Goal: Navigation & Orientation: Understand site structure

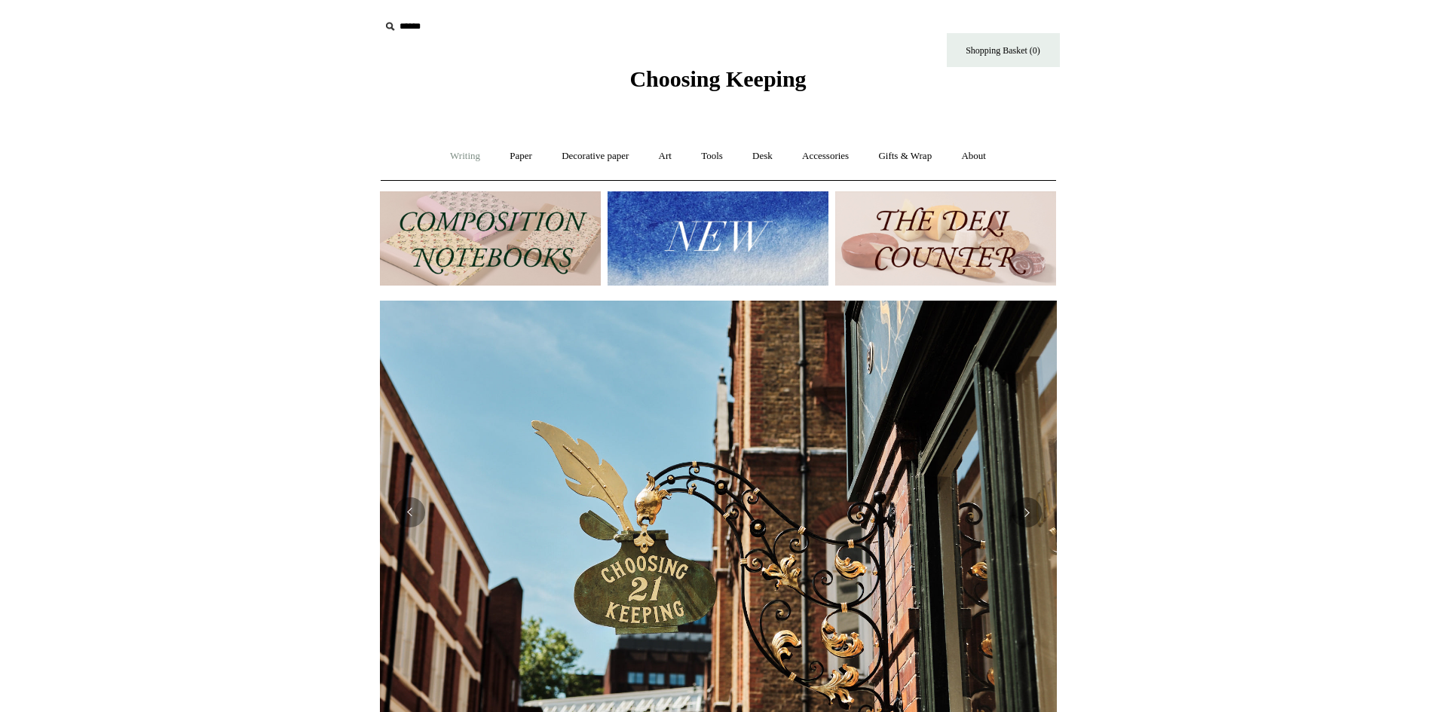
click at [449, 154] on link "Writing +" at bounding box center [464, 156] width 57 height 40
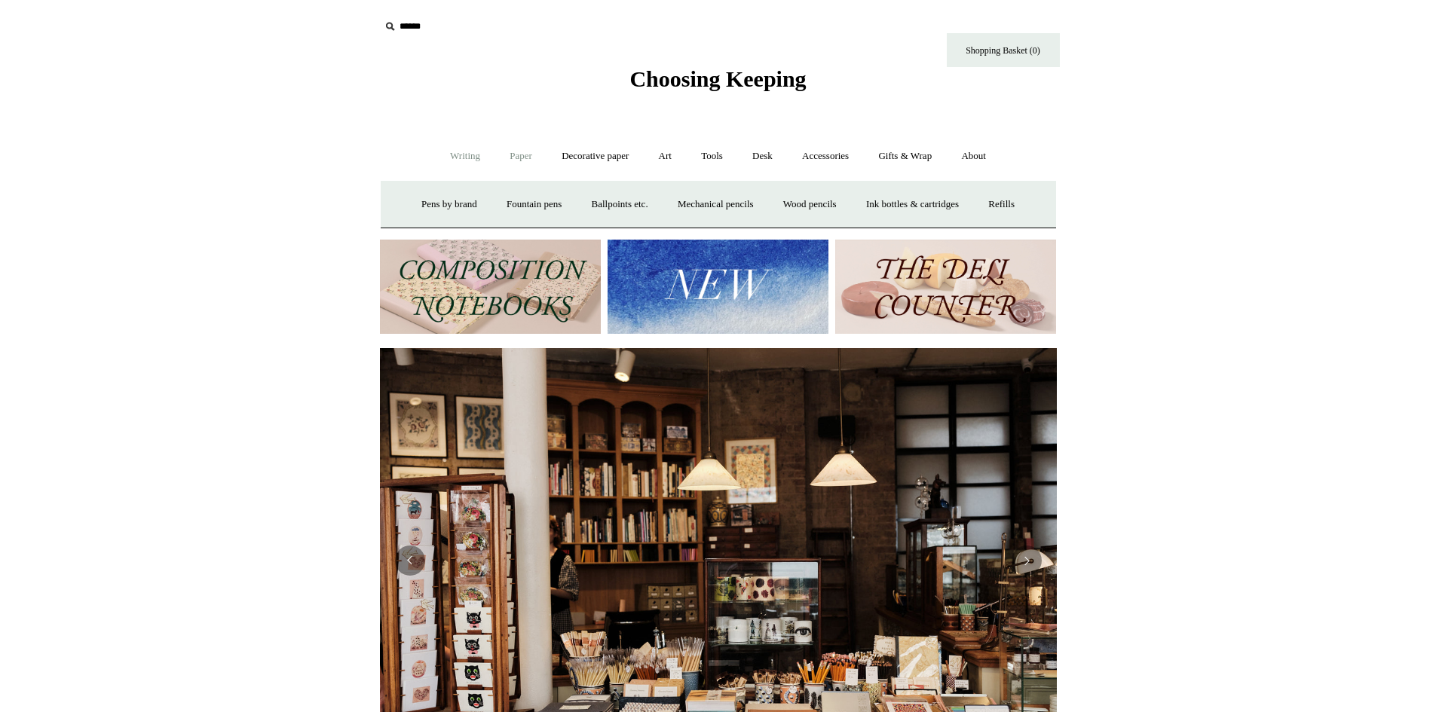
click at [513, 158] on link "Paper +" at bounding box center [521, 156] width 50 height 40
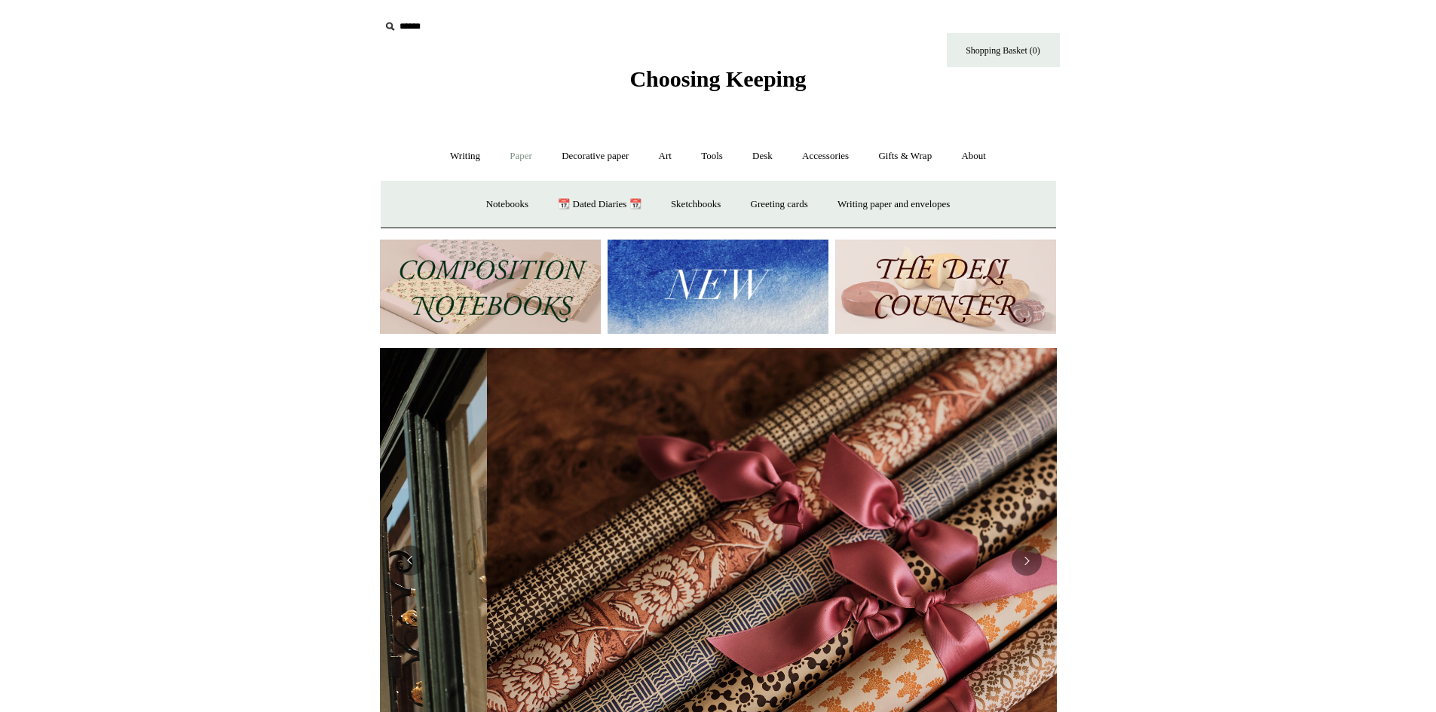
scroll to position [0, 1354]
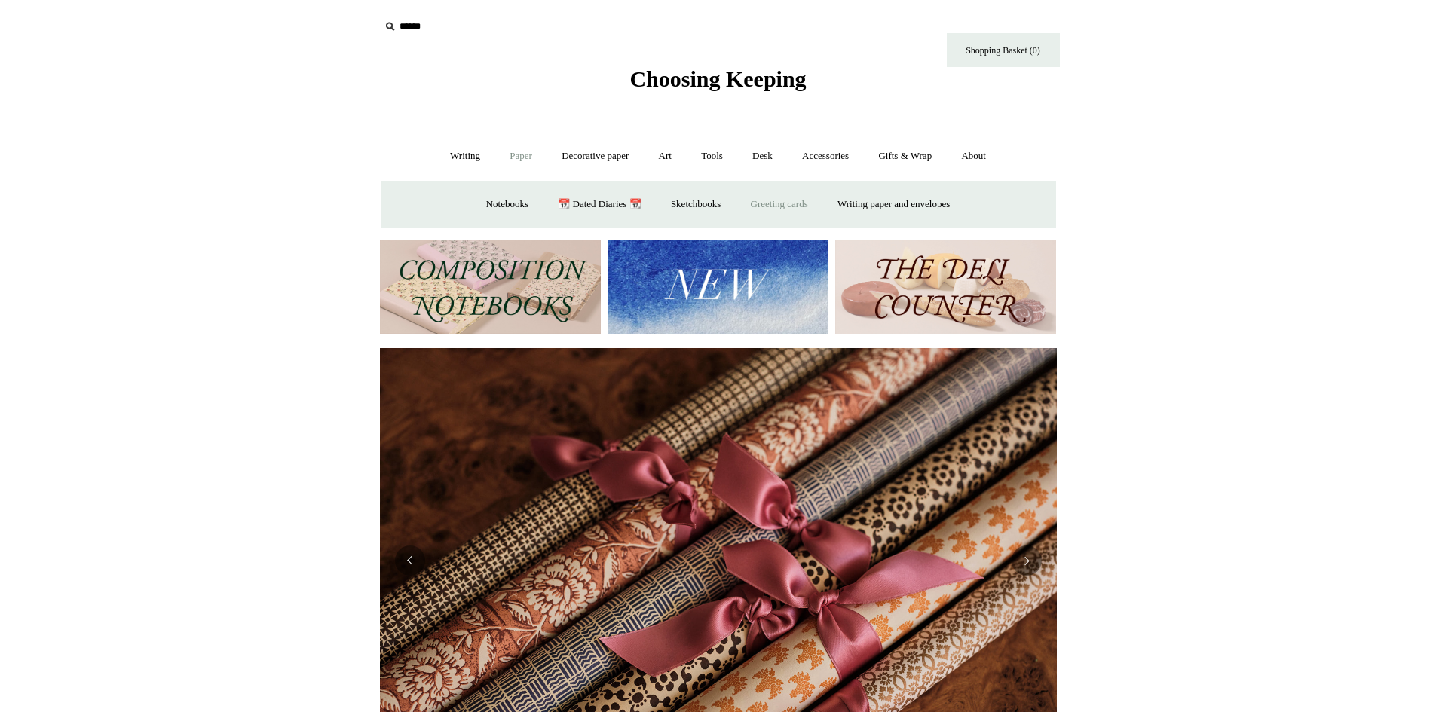
click at [794, 203] on link "Greeting cards +" at bounding box center [779, 205] width 84 height 40
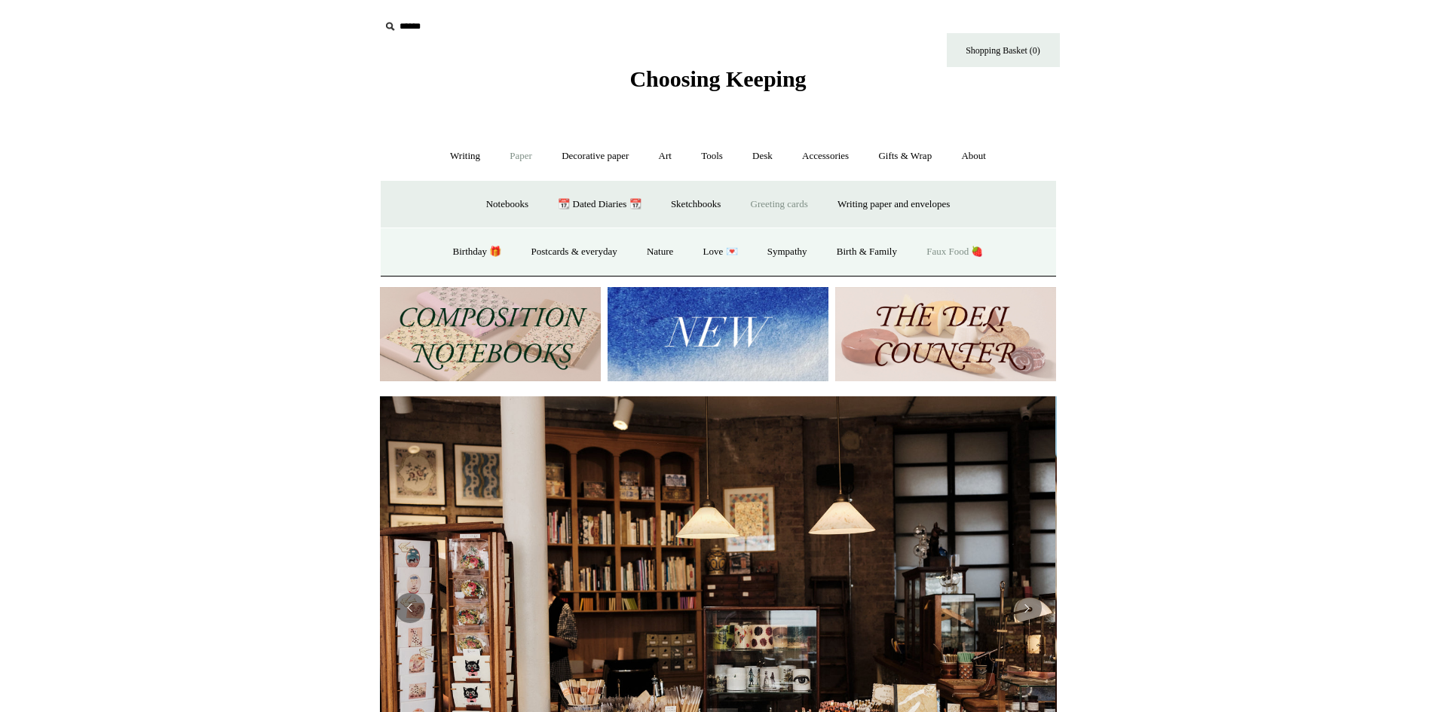
scroll to position [0, 0]
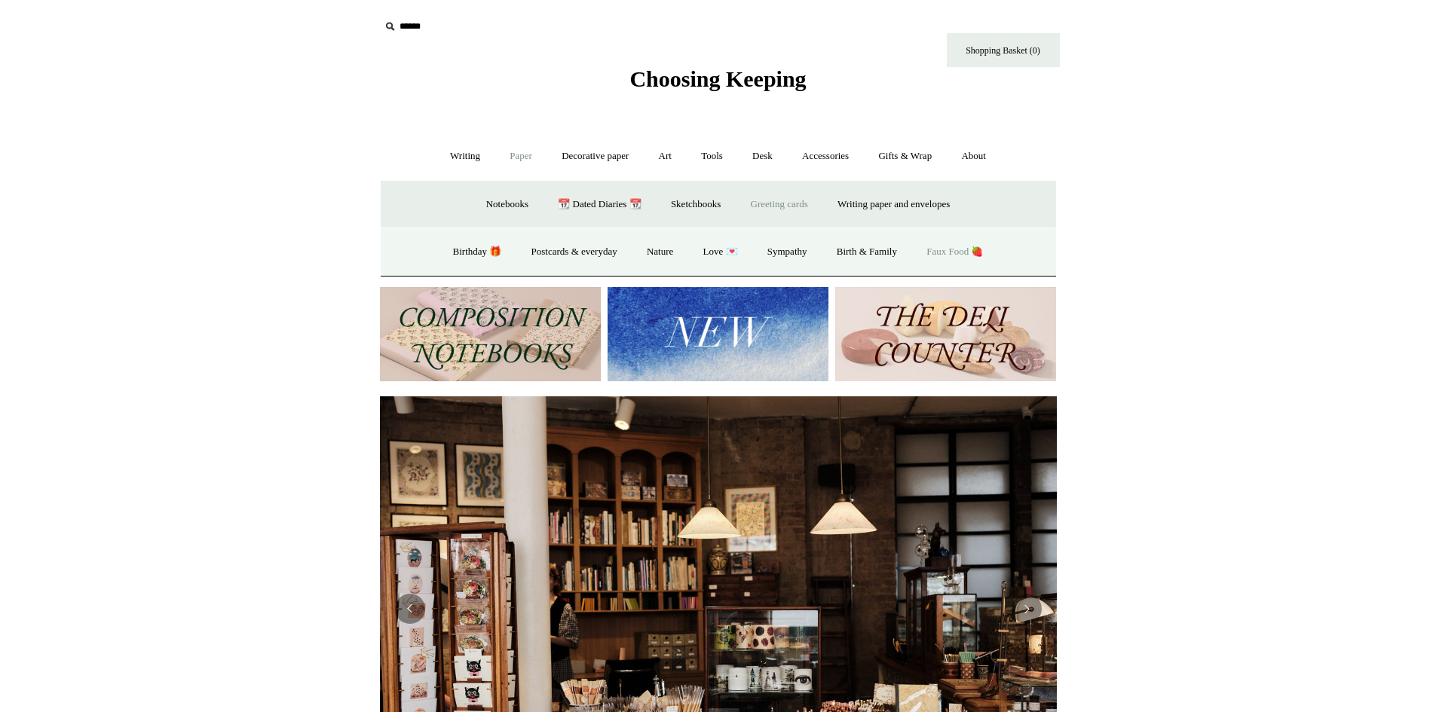
click at [977, 255] on link "Faux Food 🍓" at bounding box center [955, 252] width 84 height 40
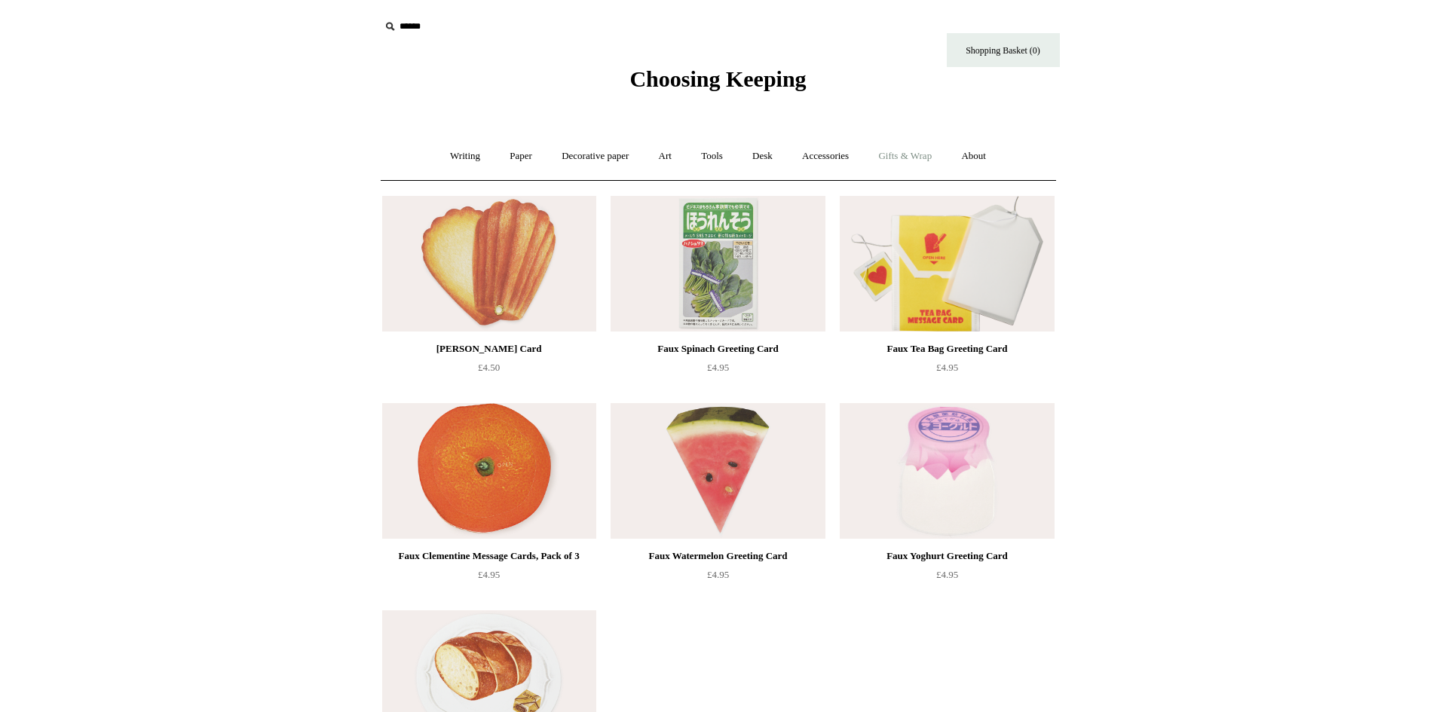
click at [916, 156] on link "Gifts & Wrap +" at bounding box center [904, 156] width 81 height 40
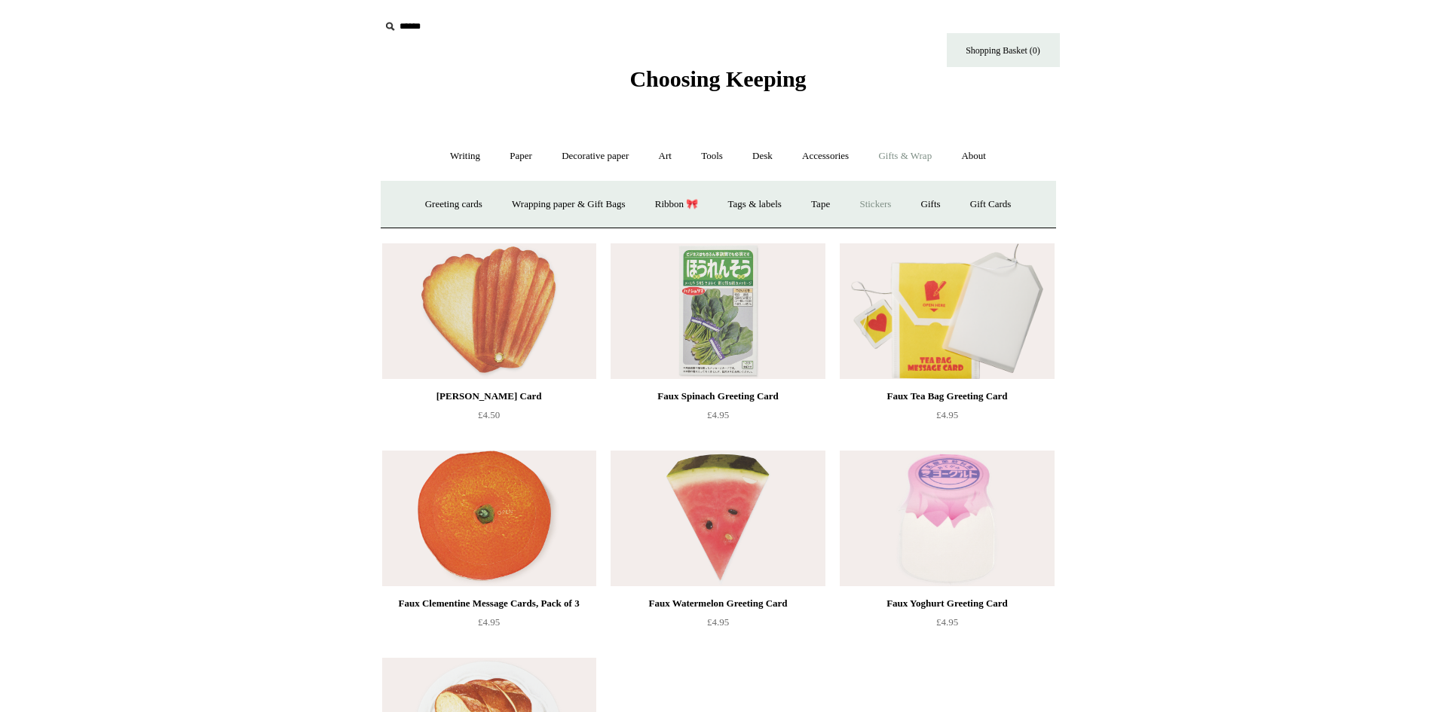
click at [890, 204] on link "Stickers" at bounding box center [875, 205] width 59 height 40
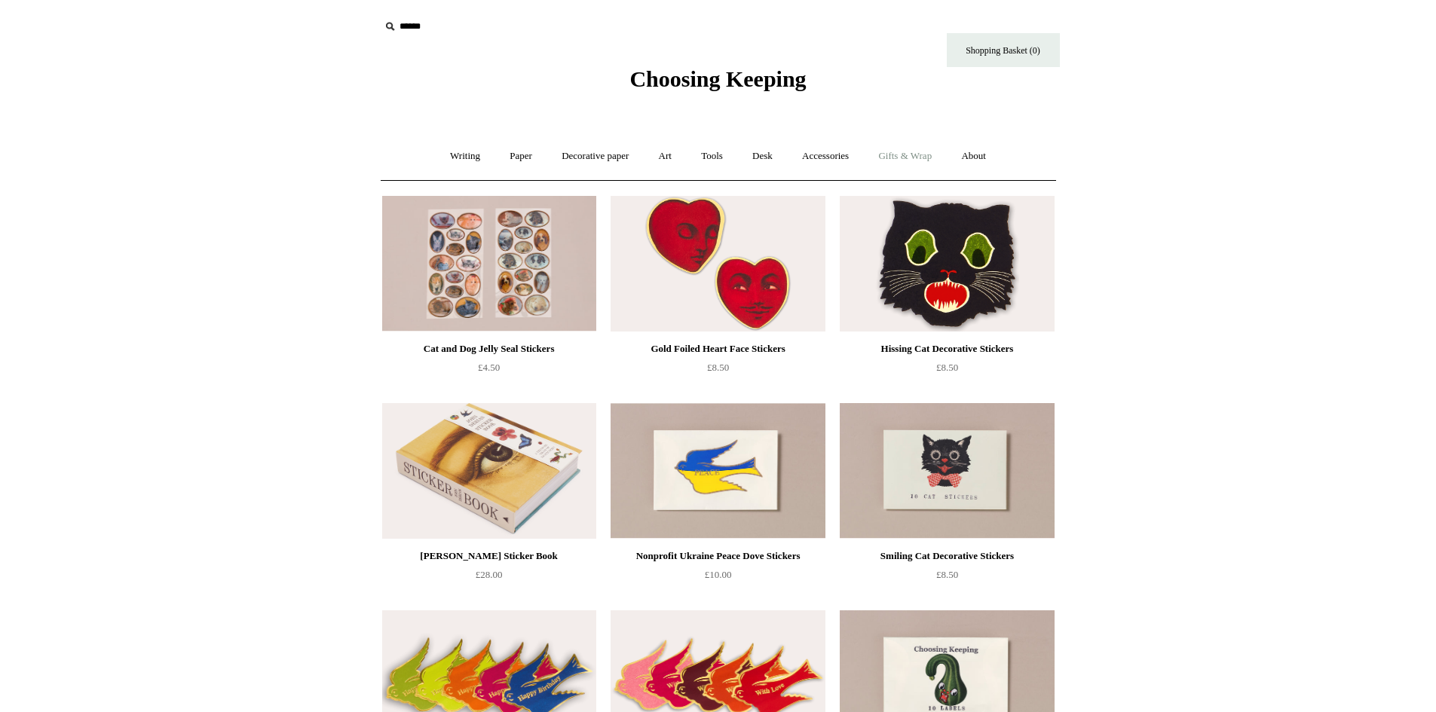
click at [915, 158] on link "Gifts & Wrap +" at bounding box center [904, 156] width 81 height 40
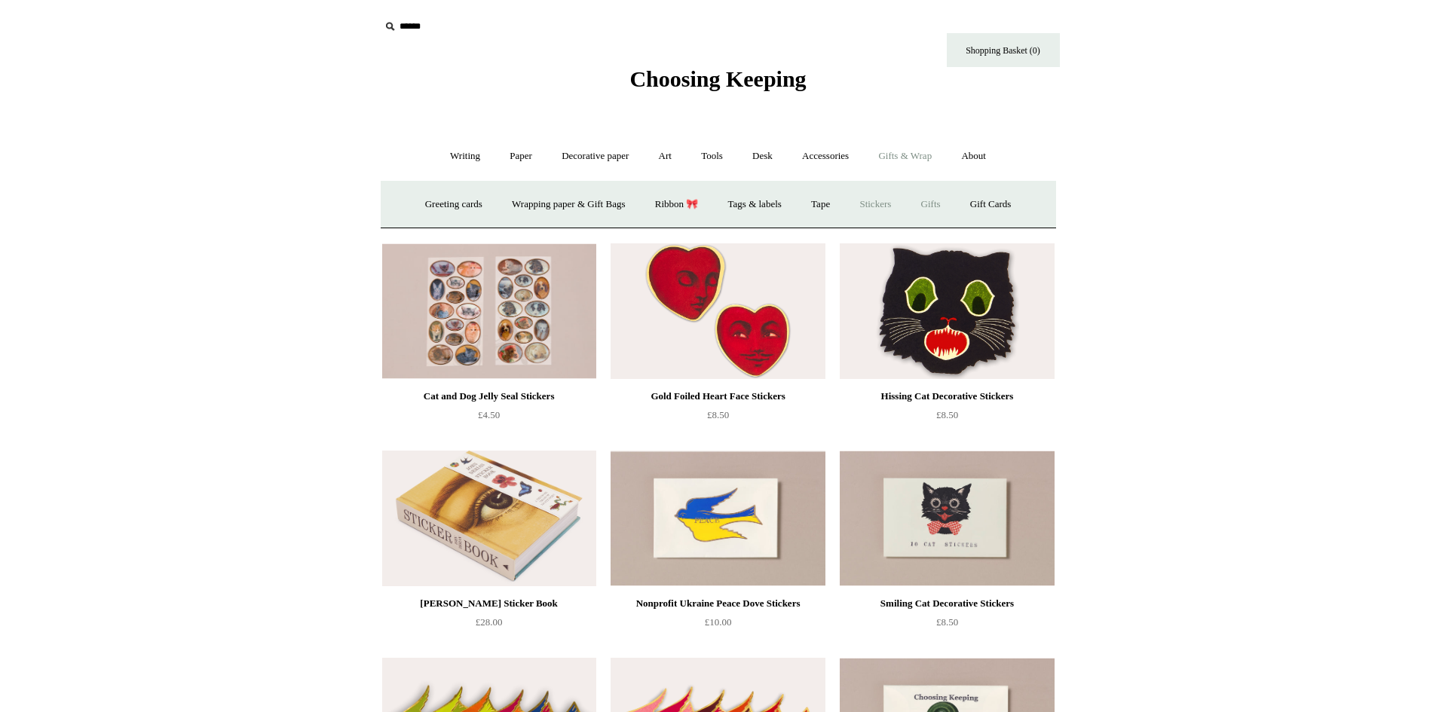
click at [944, 205] on link "Gifts +" at bounding box center [930, 205] width 47 height 40
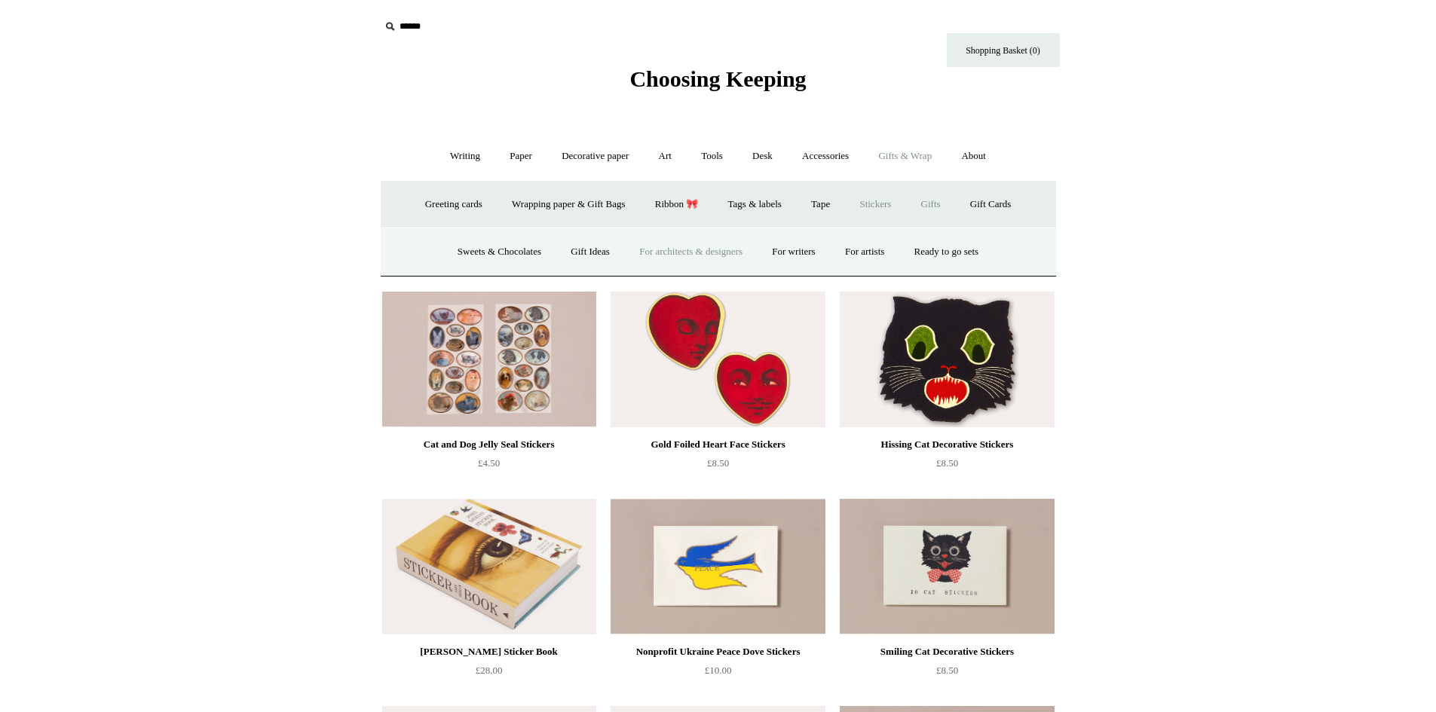
click at [703, 255] on link "For architects & designers" at bounding box center [691, 252] width 130 height 40
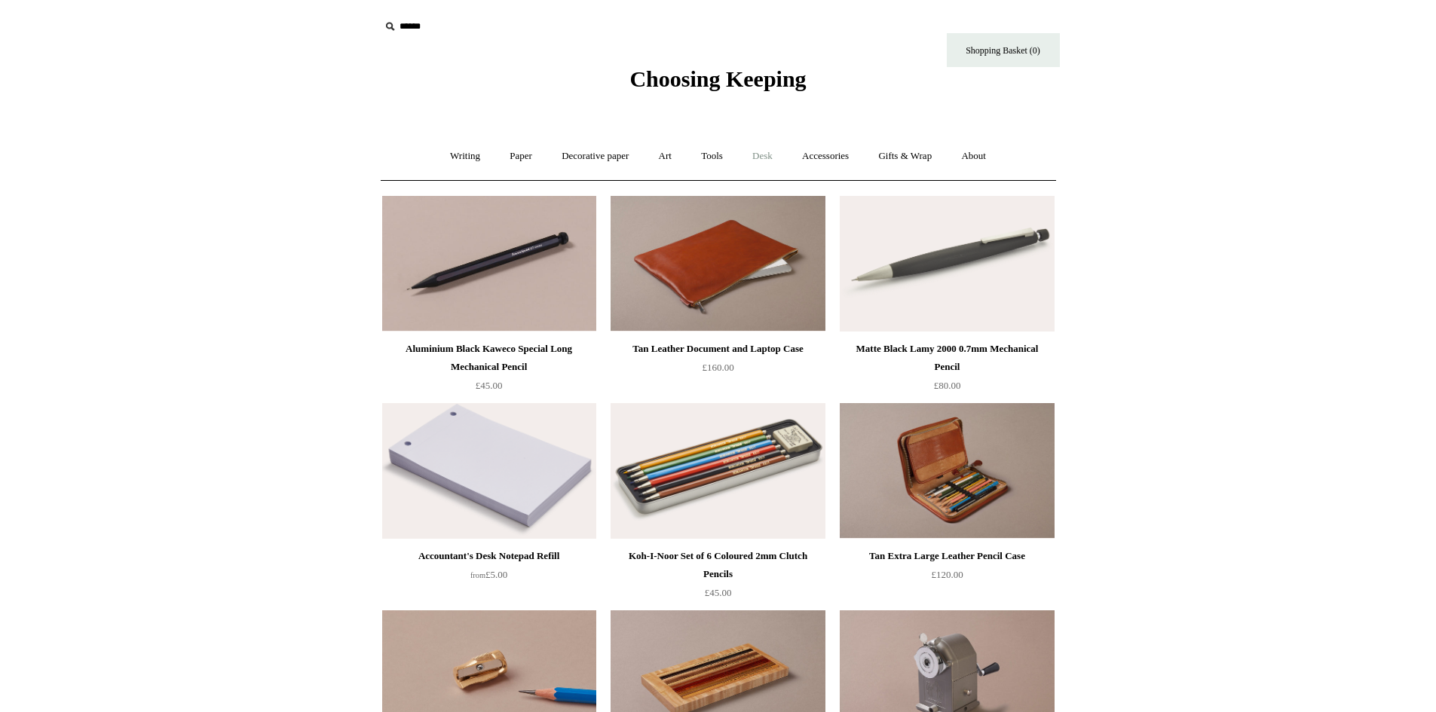
click at [764, 158] on link "Desk +" at bounding box center [762, 156] width 47 height 40
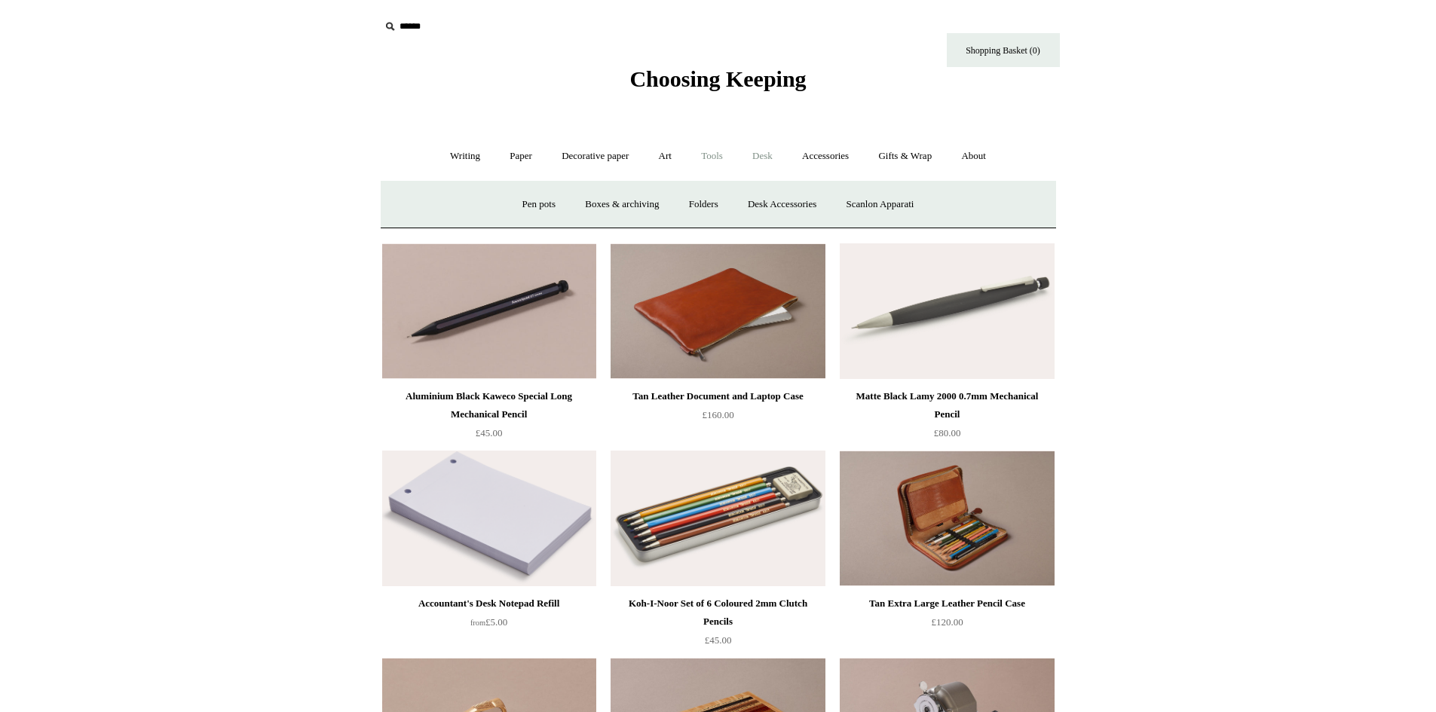
click at [711, 155] on link "Tools +" at bounding box center [711, 156] width 49 height 40
click at [954, 207] on link "Tape +" at bounding box center [937, 205] width 46 height 40
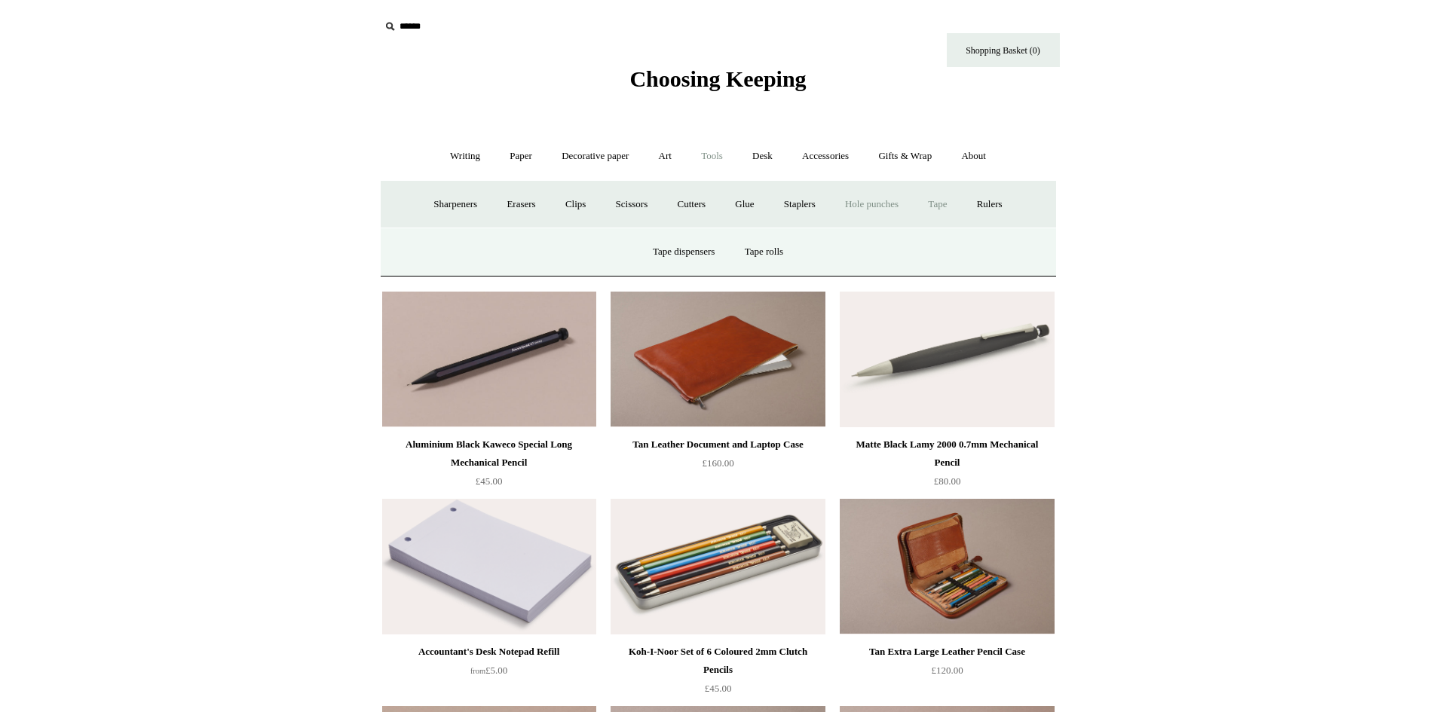
click at [879, 203] on link "Hole punches" at bounding box center [871, 205] width 81 height 40
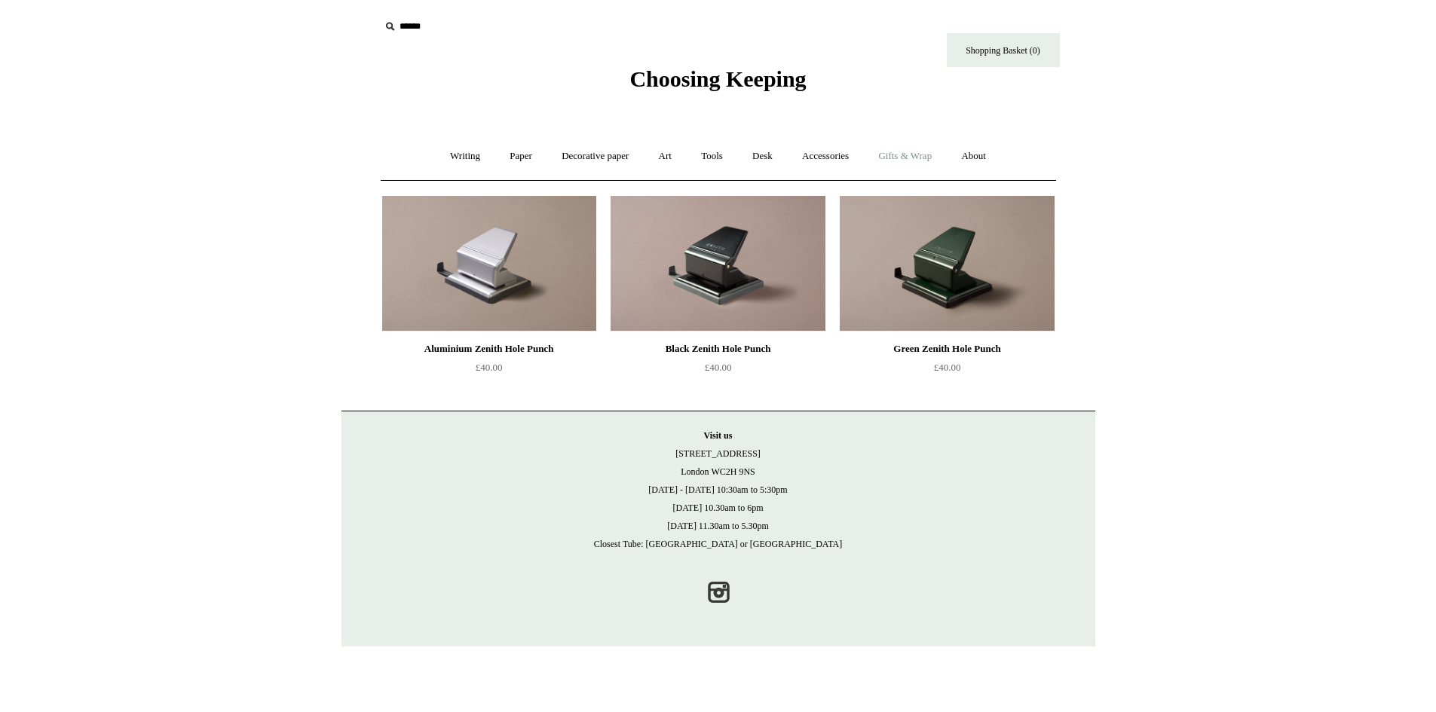
click at [895, 157] on link "Gifts & Wrap +" at bounding box center [904, 156] width 81 height 40
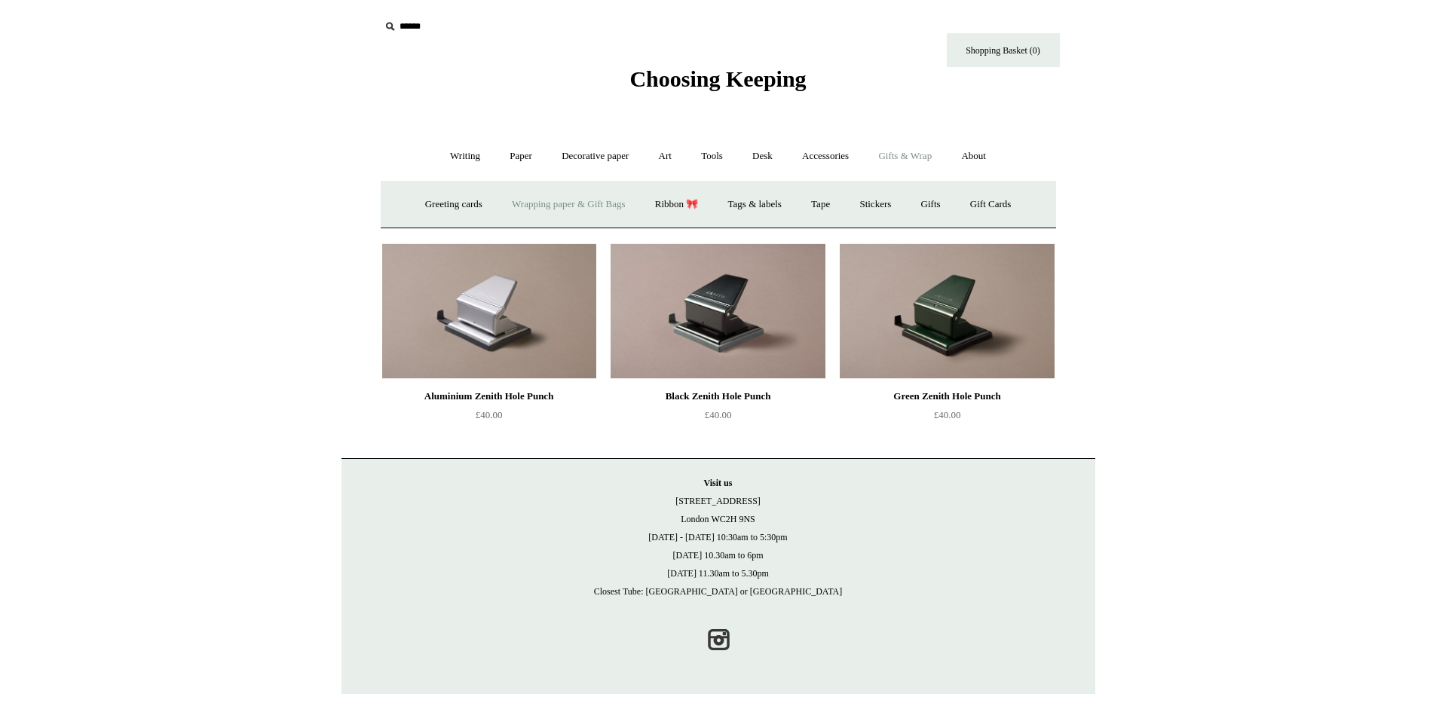
click at [561, 202] on link "Wrapping paper & Gift Bags" at bounding box center [568, 205] width 140 height 40
